Goal: Transaction & Acquisition: Obtain resource

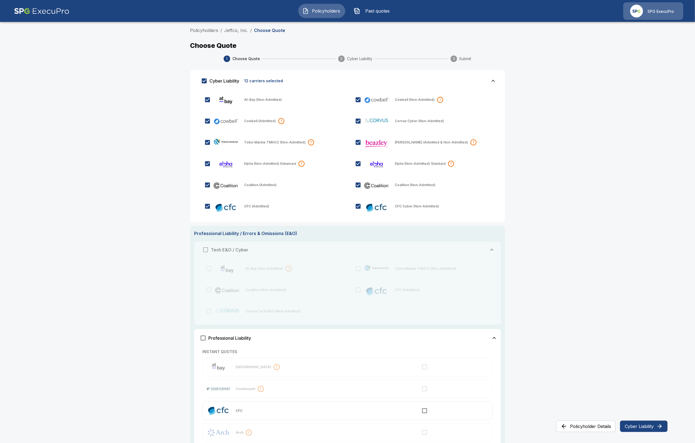
click at [302, 8] on img "button" at bounding box center [305, 11] width 7 height 7
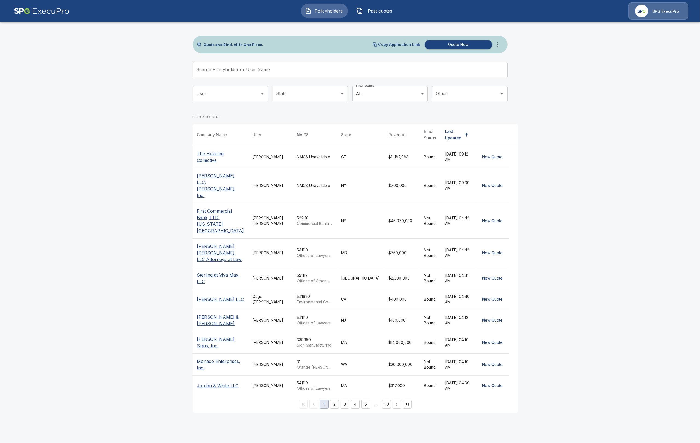
click at [288, 67] on input "Search Policyholder or User Name" at bounding box center [347, 69] width 309 height 15
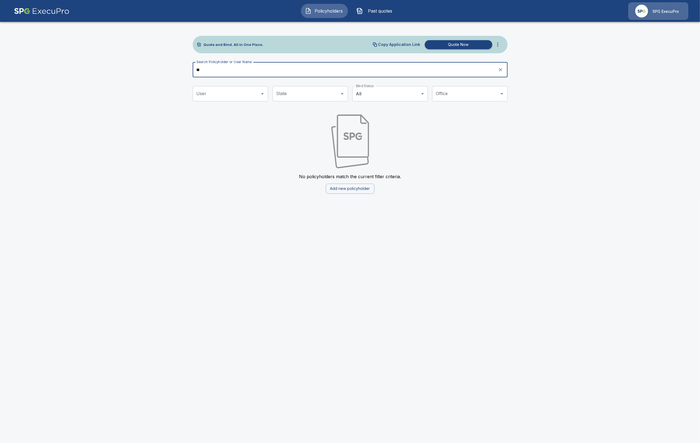
type input "*"
drag, startPoint x: 231, startPoint y: 66, endPoint x: 193, endPoint y: 69, distance: 38.7
click at [193, 69] on div "Search Policyholder or User Name ***** Search Policyholder or User Name" at bounding box center [350, 69] width 315 height 15
drag, startPoint x: 219, startPoint y: 70, endPoint x: 174, endPoint y: 70, distance: 45.1
click at [174, 70] on main "Quote and Bind. All in One Place. Copy Application Link Quote Now Search Policy…" at bounding box center [350, 100] width 700 height 200
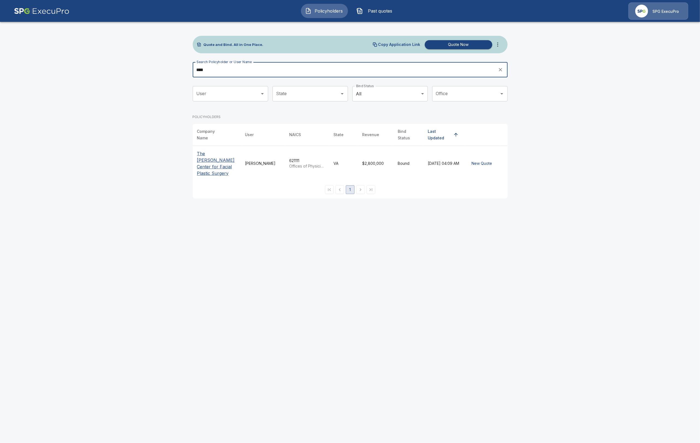
type input "****"
click at [212, 157] on p "The [PERSON_NAME] Center for Facial Plastic Surgery" at bounding box center [216, 163] width 39 height 26
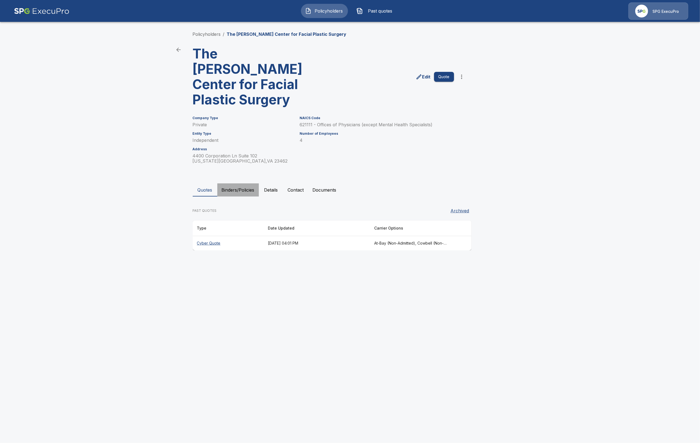
click at [228, 183] on button "Binders/Policies" at bounding box center [238, 189] width 42 height 13
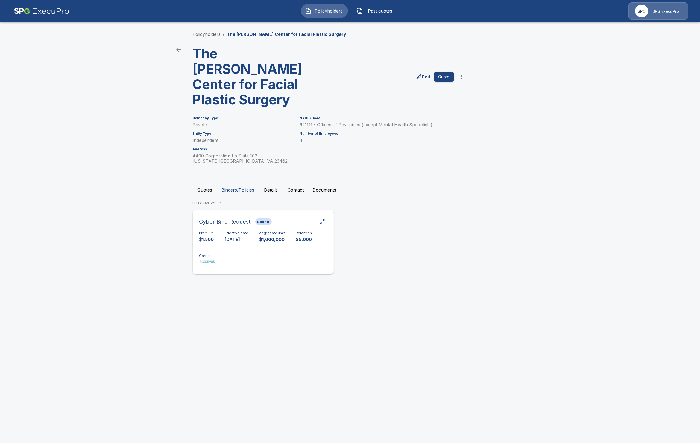
click at [240, 217] on h6 "Cyber Bind Request" at bounding box center [225, 221] width 52 height 9
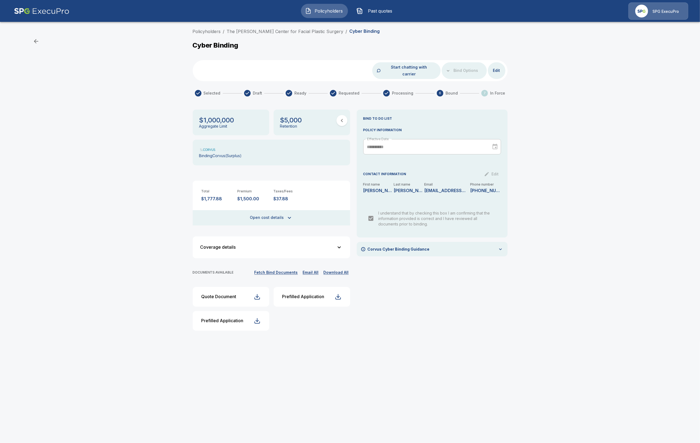
click at [288, 269] on button "Fetch Bind Documents" at bounding box center [276, 272] width 46 height 7
click at [343, 296] on button "Smart Cyber Binder" at bounding box center [311, 297] width 77 height 20
